Goal: Communication & Community: Answer question/provide support

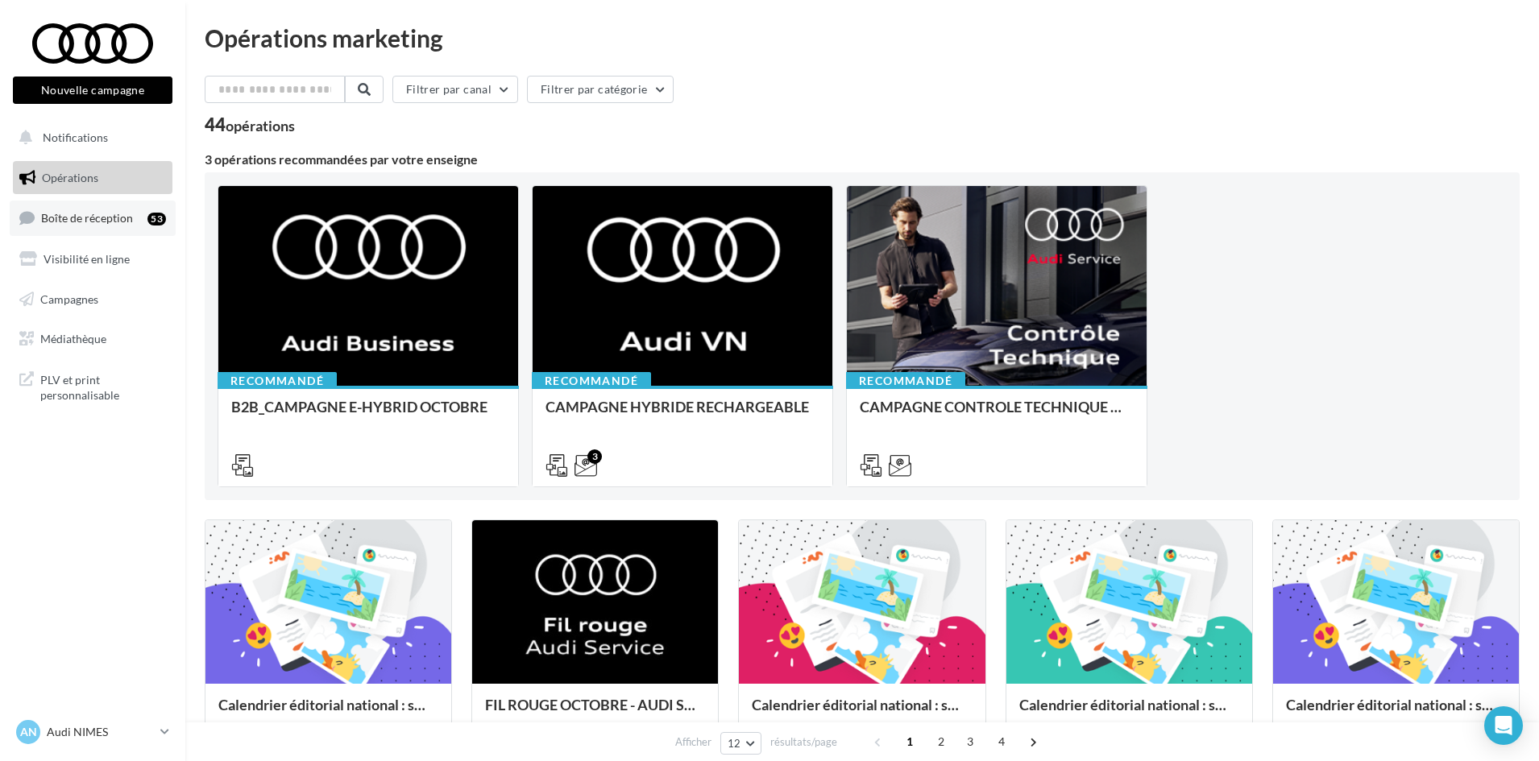
click at [108, 218] on span "Boîte de réception" at bounding box center [87, 218] width 92 height 14
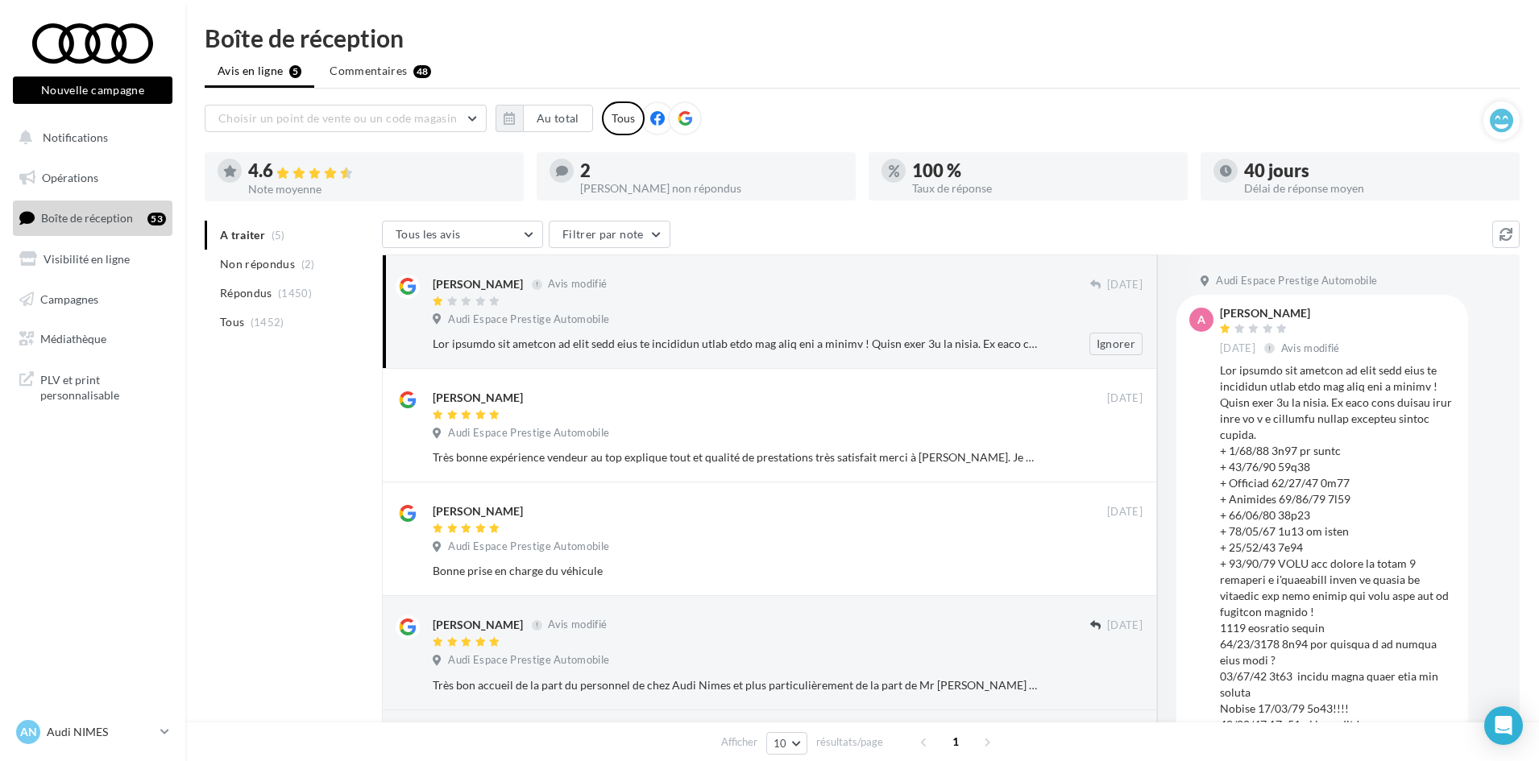
click at [656, 338] on div at bounding box center [735, 344] width 605 height 16
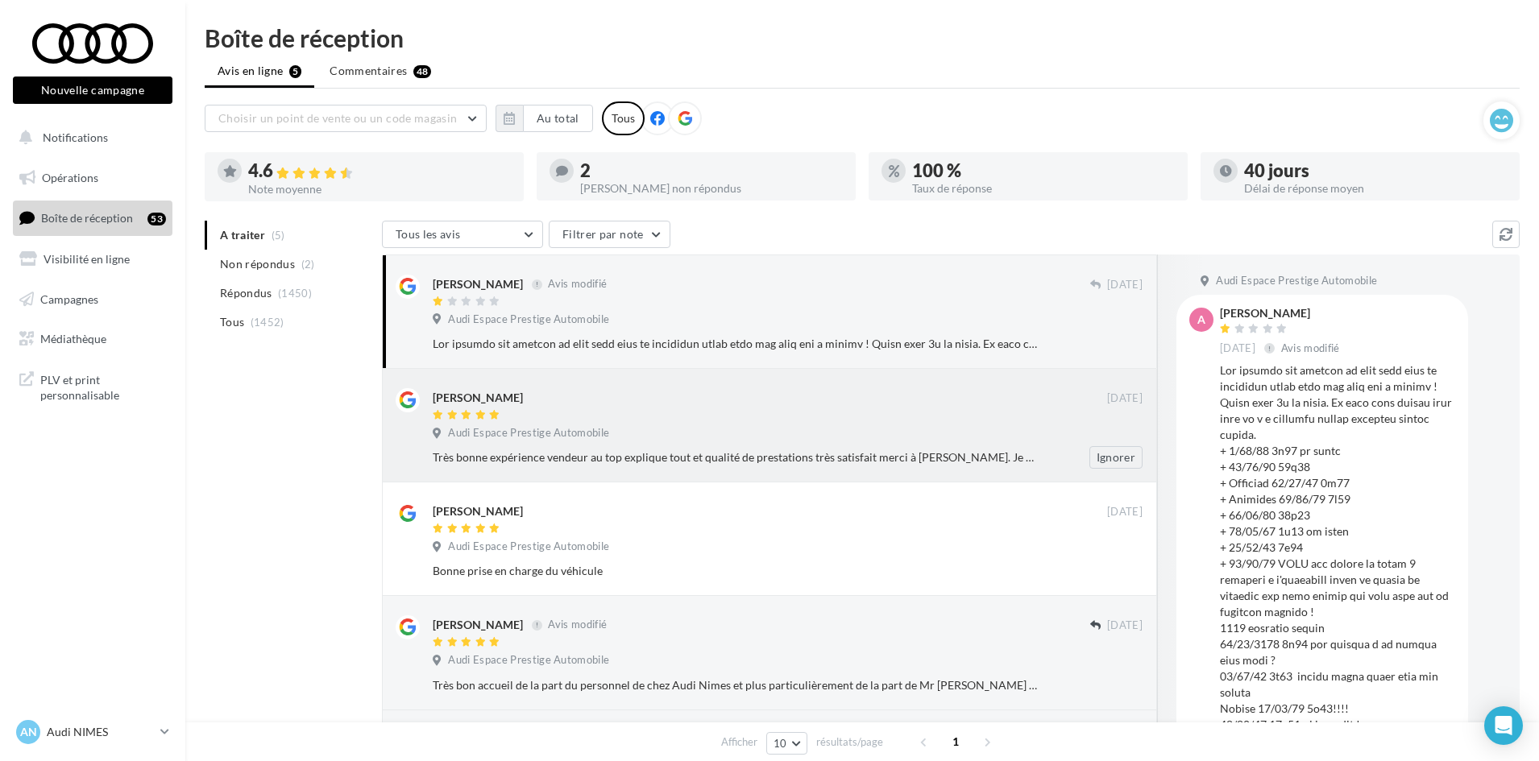
click at [654, 399] on div "[PERSON_NAME]" at bounding box center [770, 396] width 674 height 17
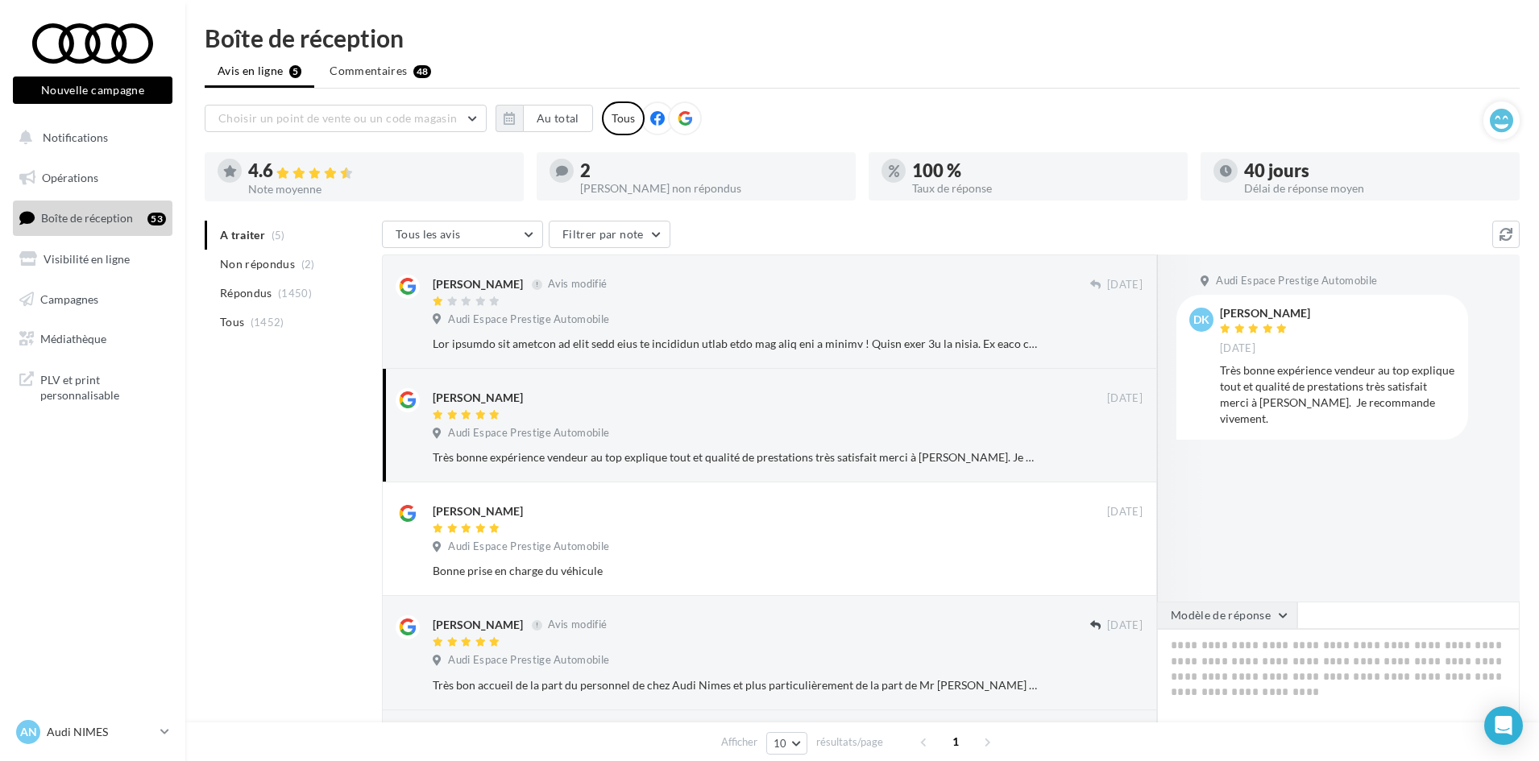
click at [1241, 611] on button "Modèle de réponse" at bounding box center [1227, 615] width 140 height 27
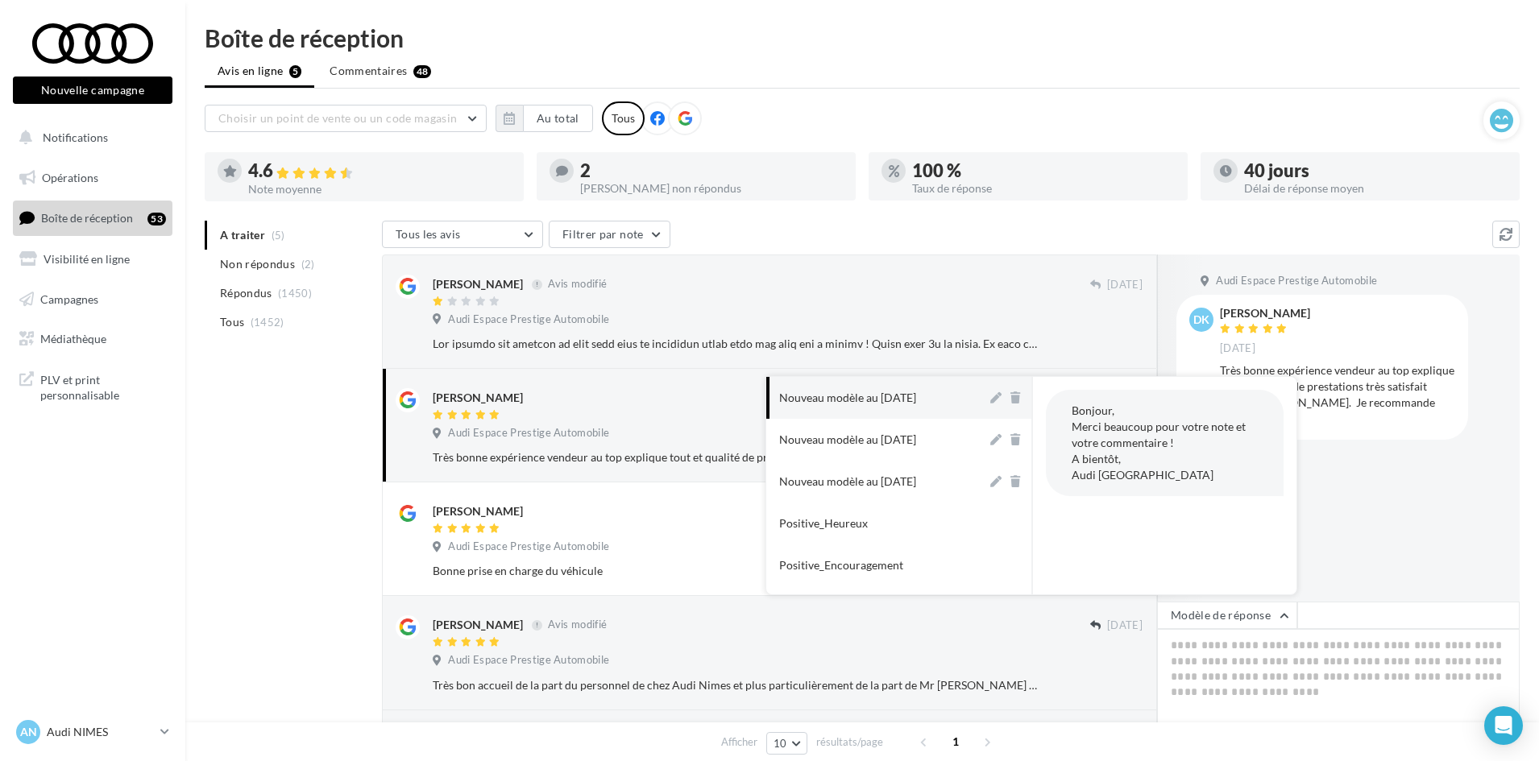
click at [832, 409] on button "Nouveau modèle au [DATE]" at bounding box center [876, 398] width 221 height 42
type textarea "**********"
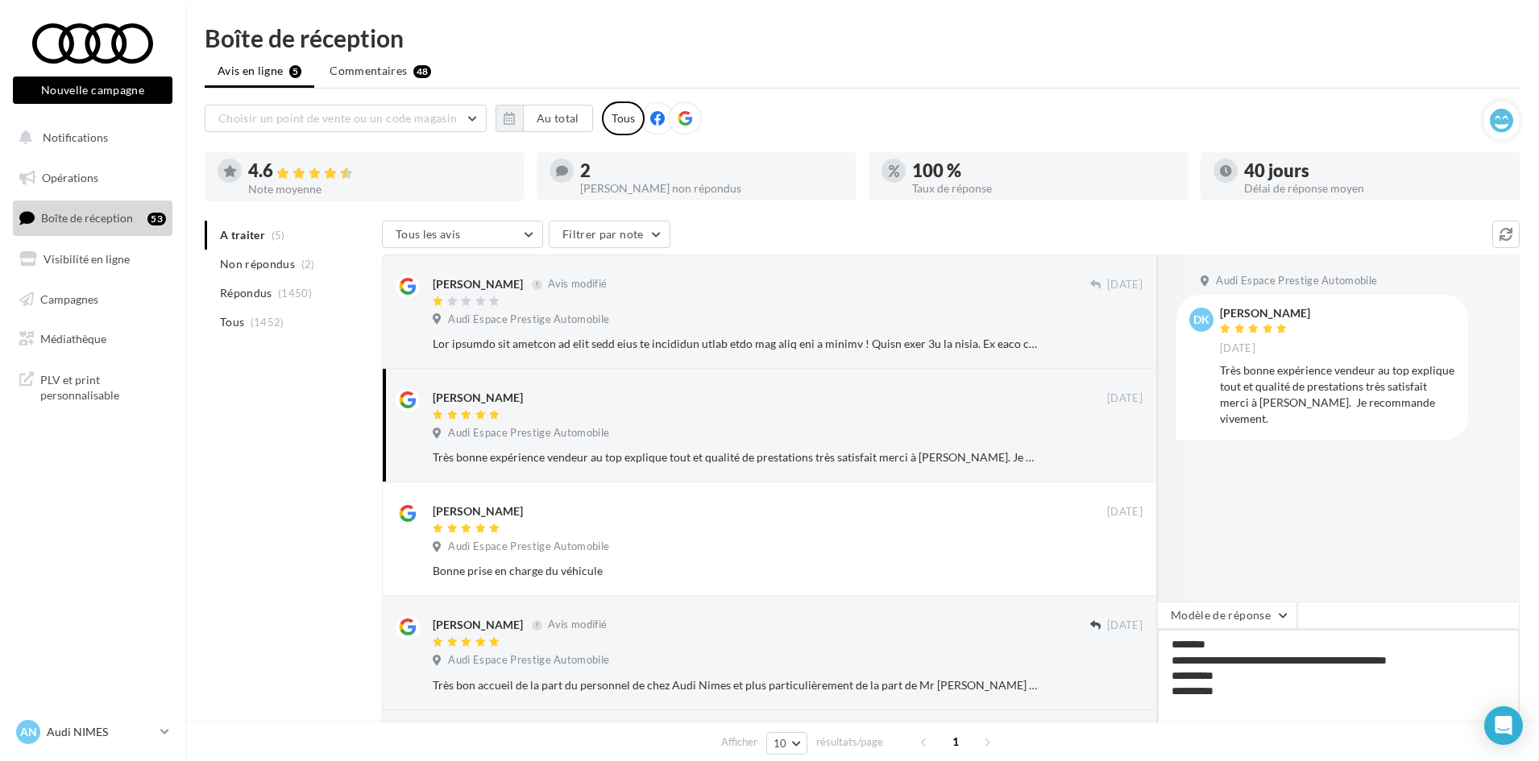
scroll to position [161, 0]
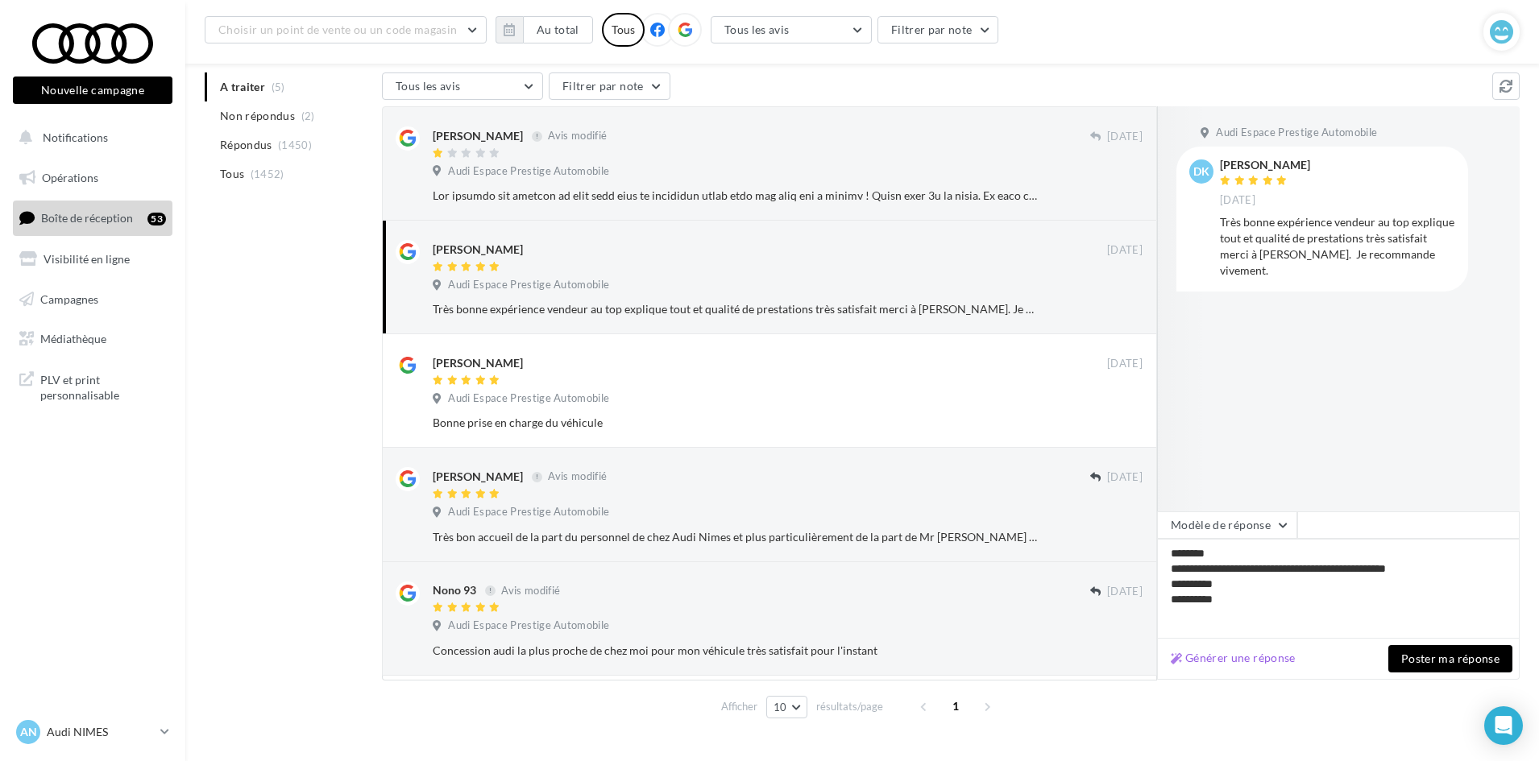
click at [1442, 651] on button "Poster ma réponse" at bounding box center [1450, 658] width 124 height 27
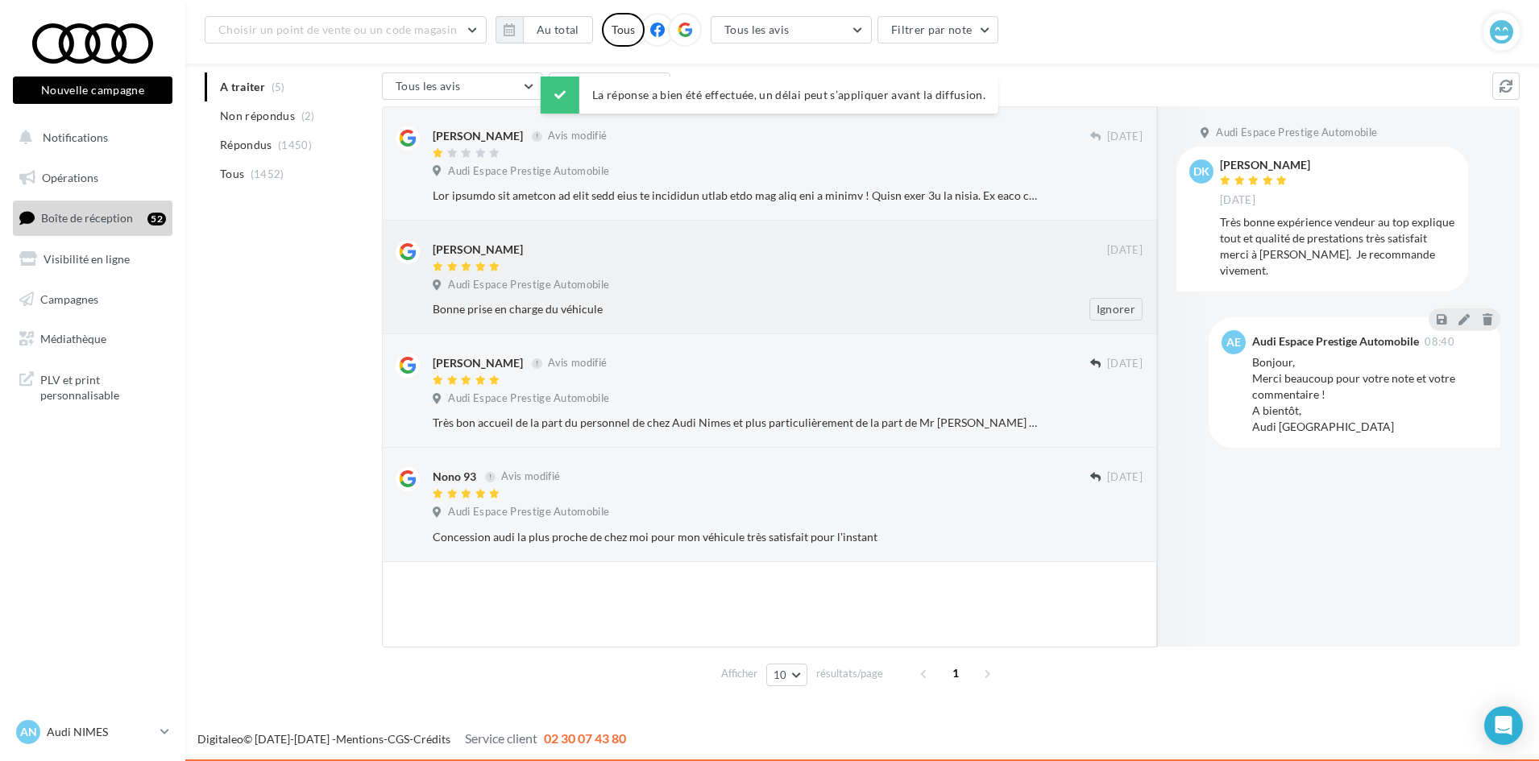
click at [728, 263] on div at bounding box center [770, 268] width 674 height 14
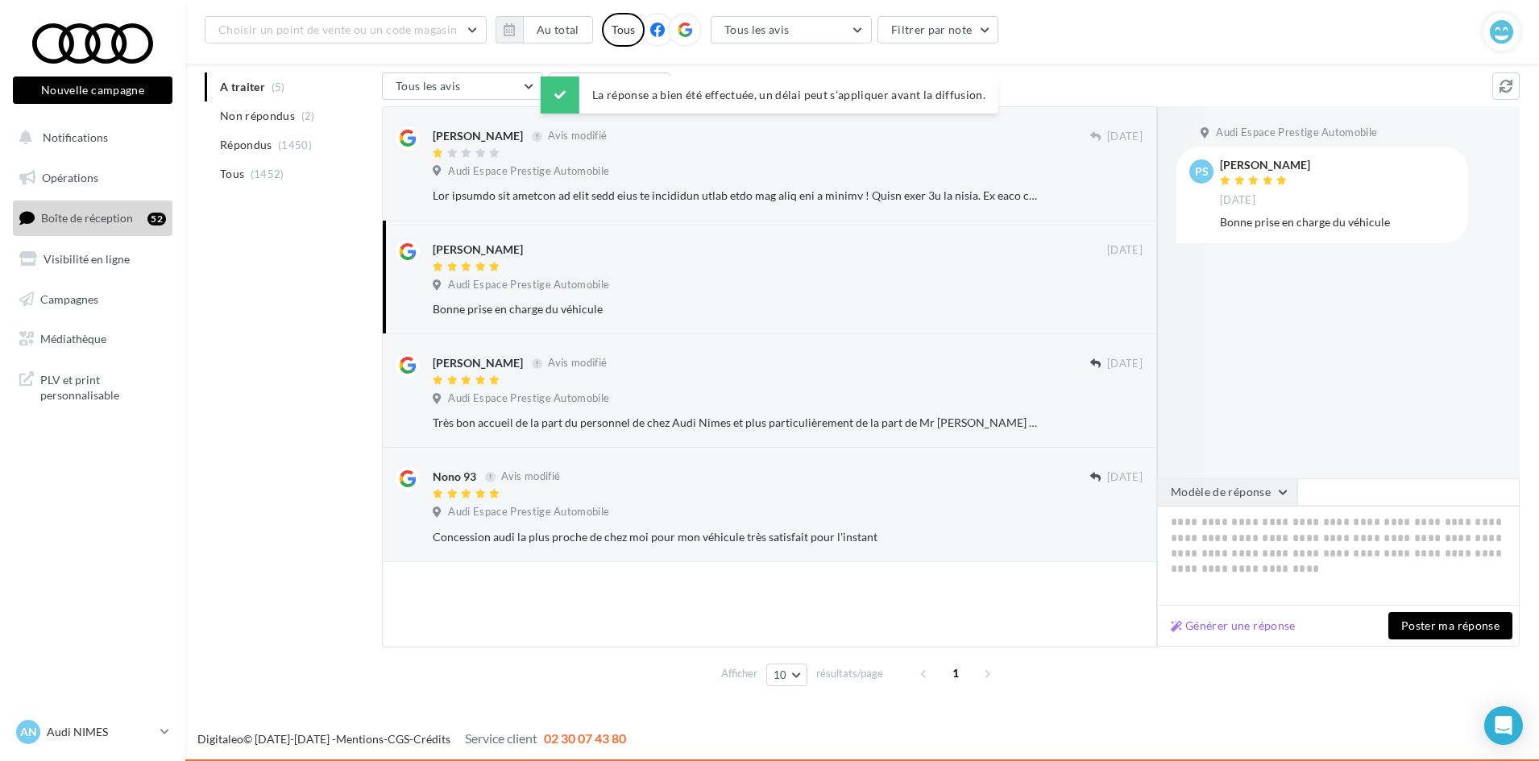
click at [1238, 505] on button "Modèle de réponse" at bounding box center [1227, 492] width 140 height 27
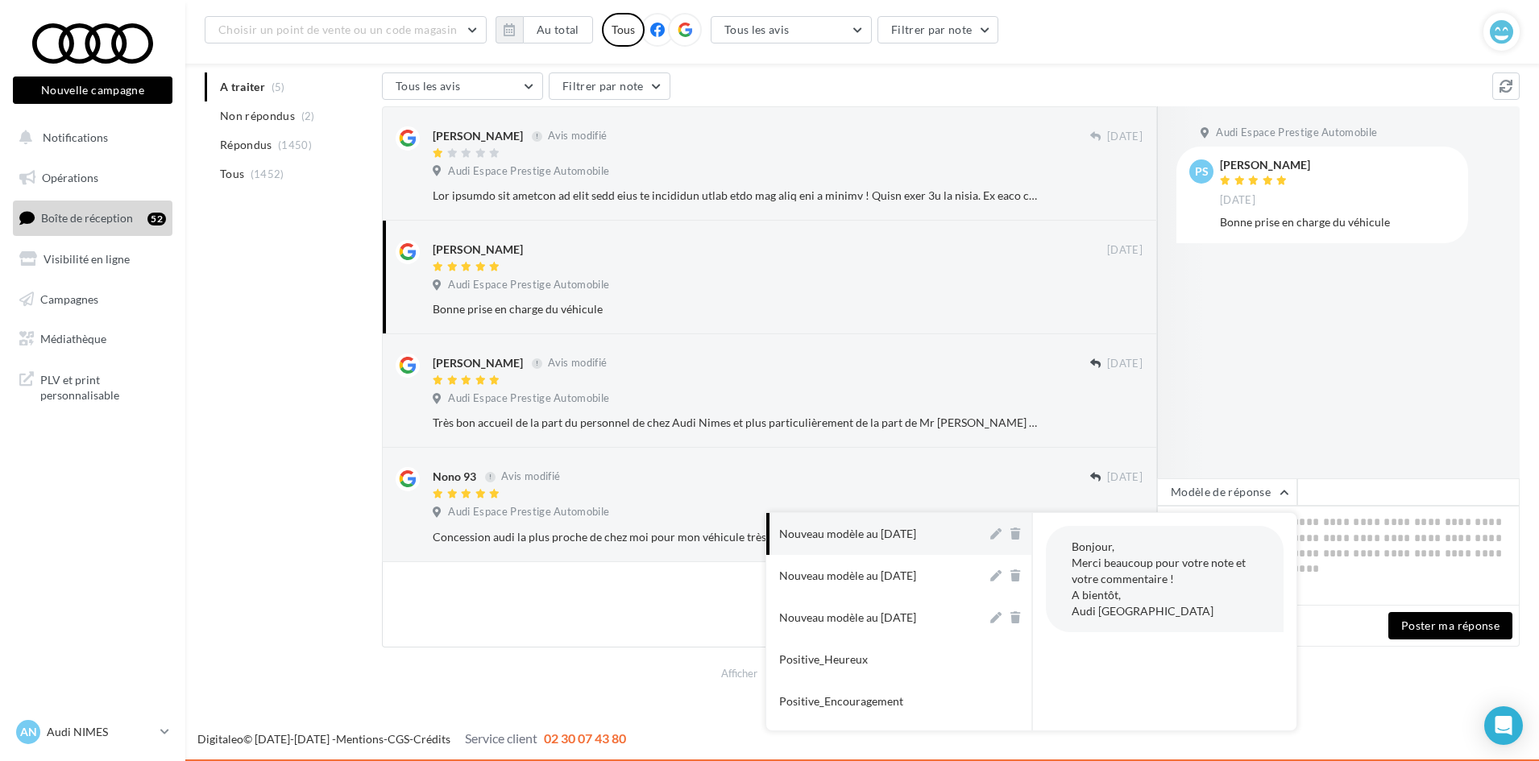
click at [858, 551] on button "Nouveau modèle au [DATE]" at bounding box center [876, 534] width 221 height 42
type textarea "**********"
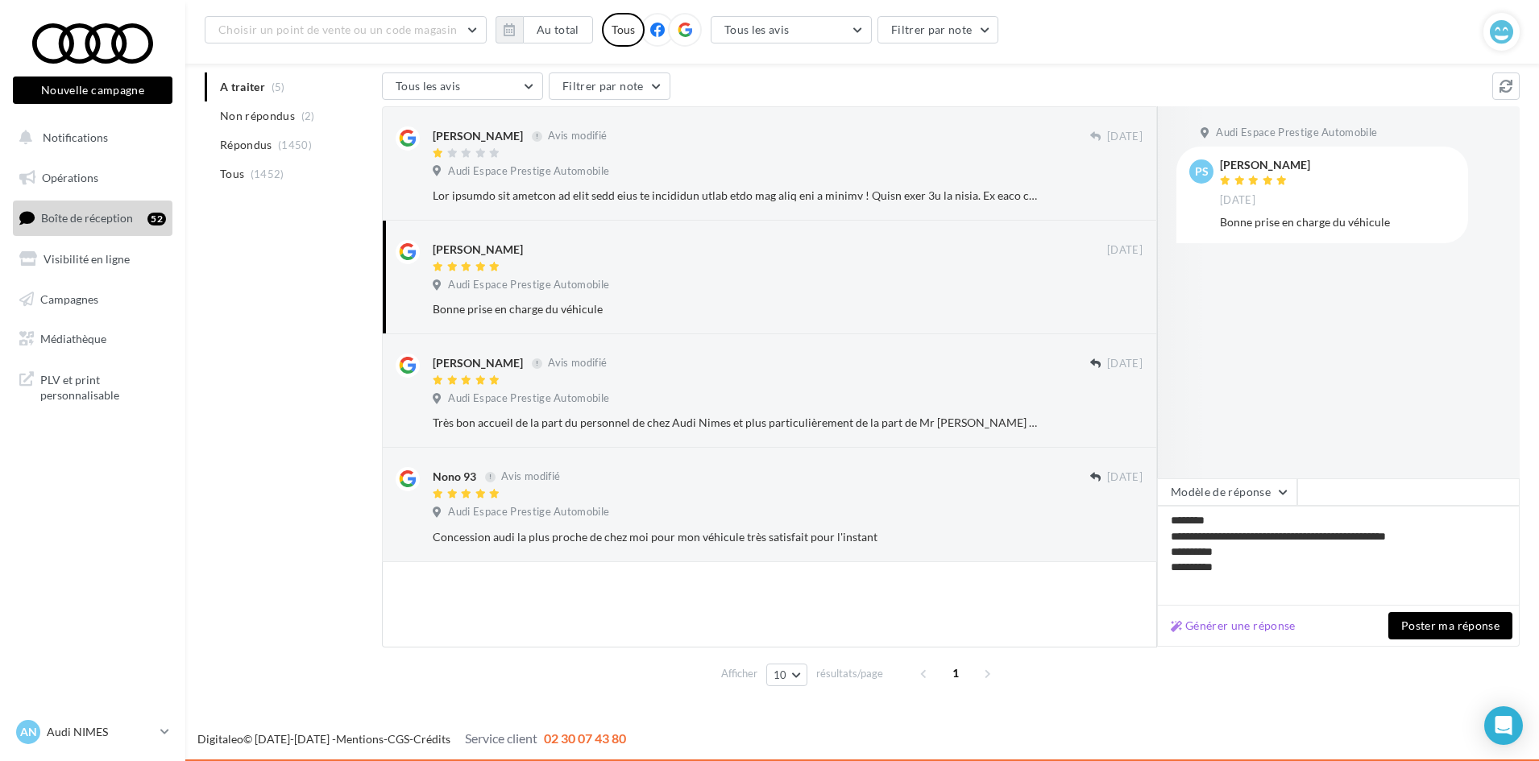
click at [1418, 621] on button "Poster ma réponse" at bounding box center [1450, 625] width 124 height 27
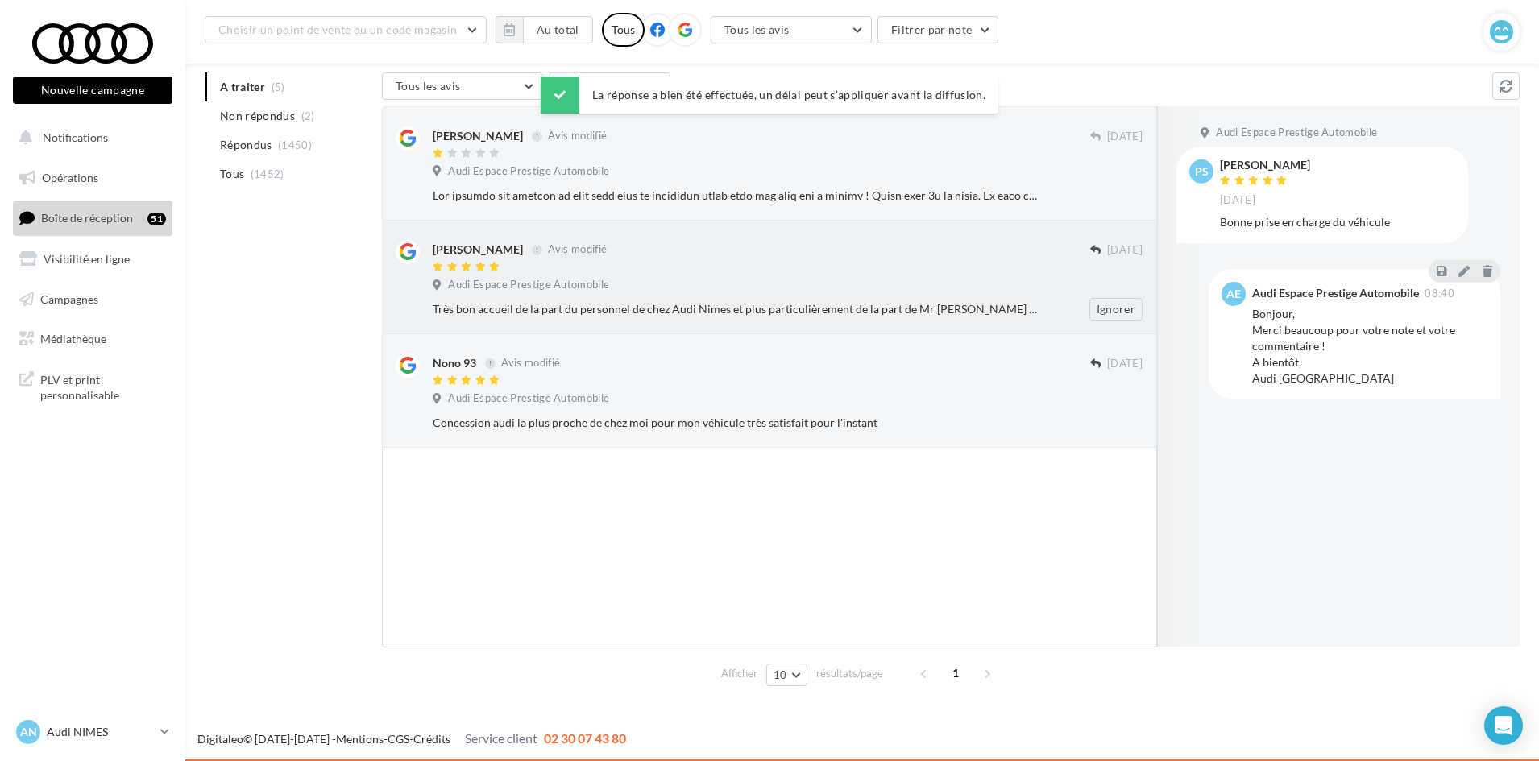
click at [624, 285] on div "Audi Espace Prestige Automobile" at bounding box center [788, 287] width 710 height 18
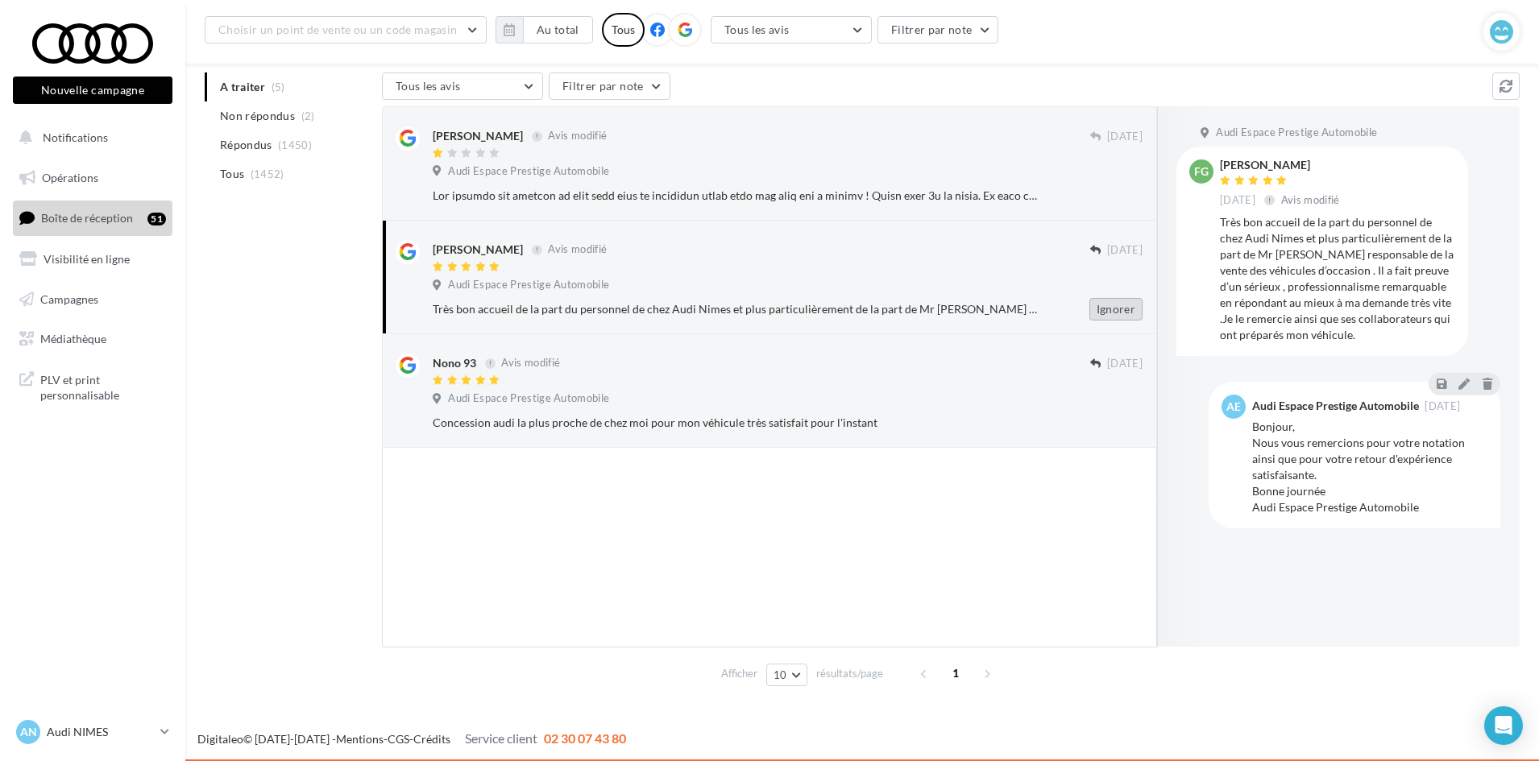
click at [1125, 315] on button "Ignorer" at bounding box center [1115, 309] width 53 height 23
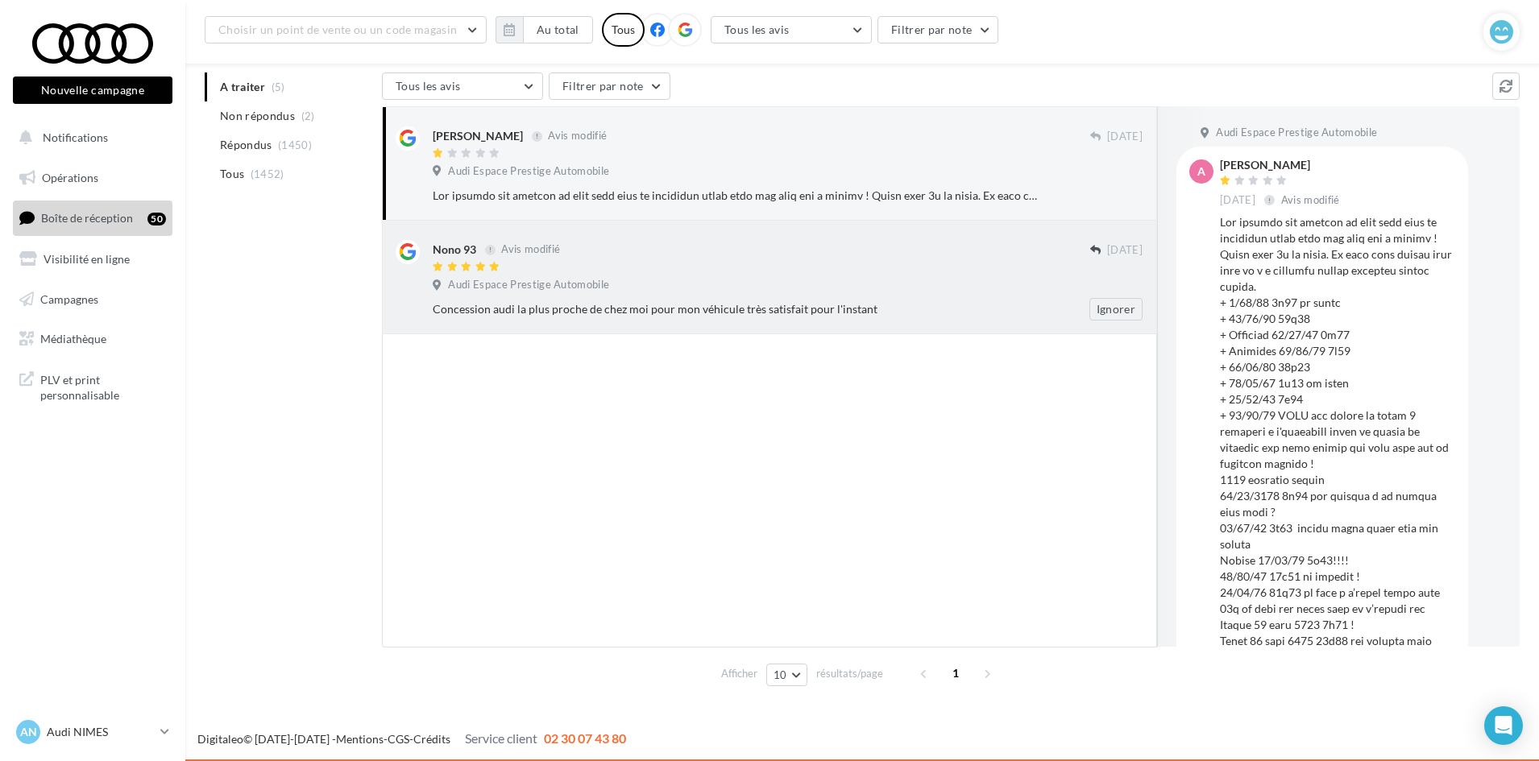
click at [877, 276] on div "Nono 93 Avis modifié [DATE] Audi Espace Prestige Automobile Concession audi la …" at bounding box center [788, 280] width 710 height 81
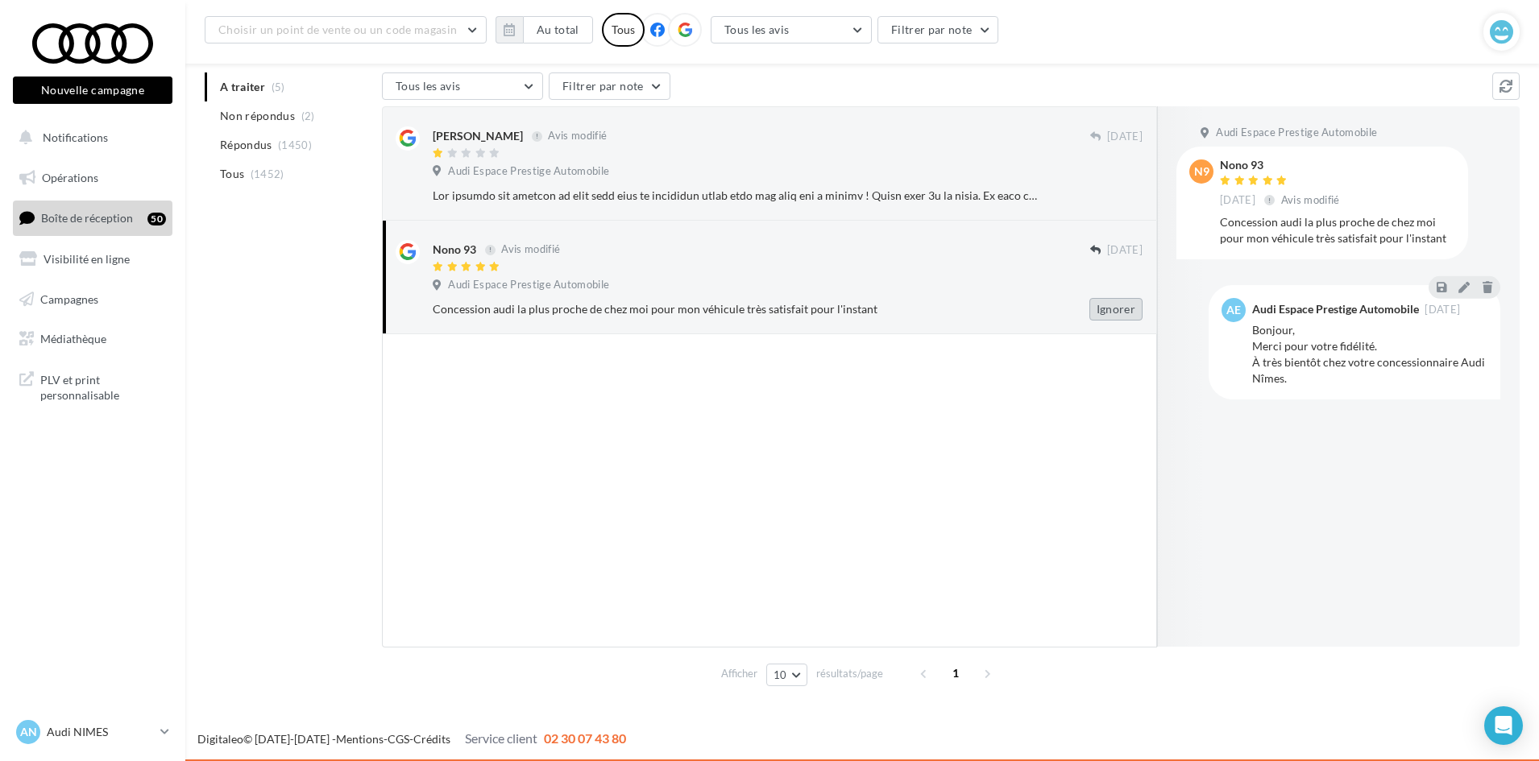
click at [1121, 312] on button "Ignorer" at bounding box center [1115, 309] width 53 height 23
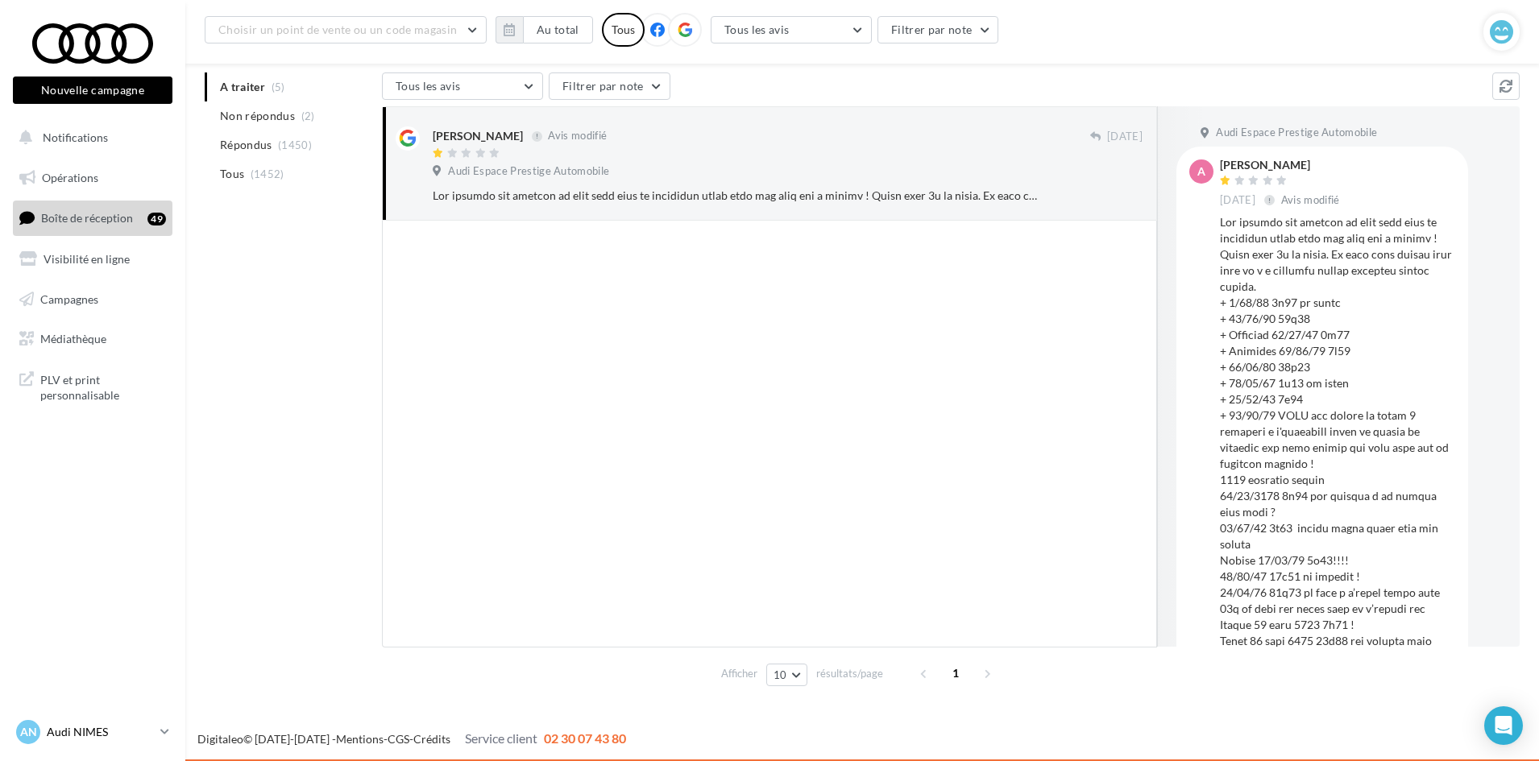
click at [67, 728] on p "Audi NIMES" at bounding box center [100, 732] width 107 height 16
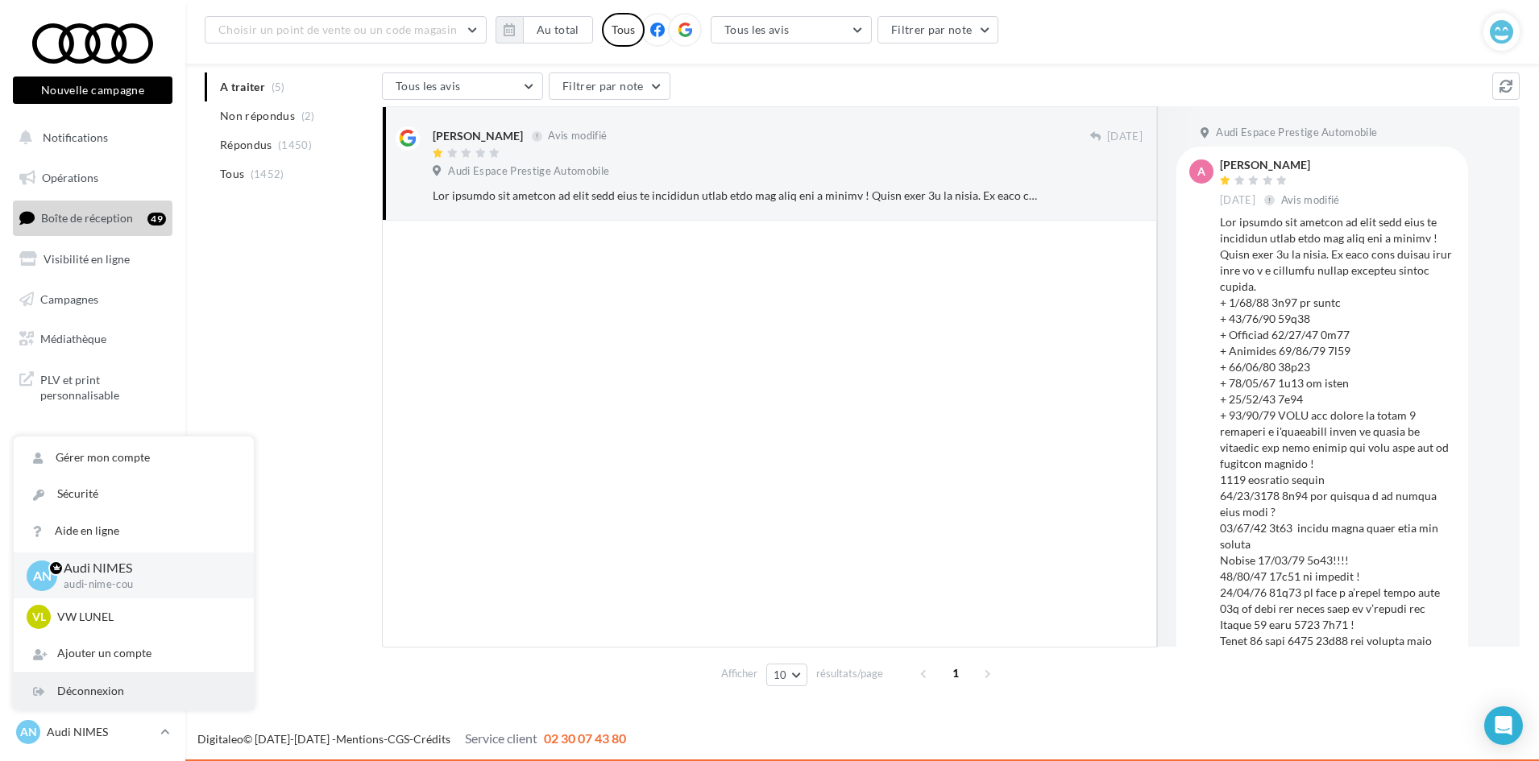
click at [125, 681] on div "Déconnexion" at bounding box center [134, 692] width 240 height 36
